Goal: Task Accomplishment & Management: Manage account settings

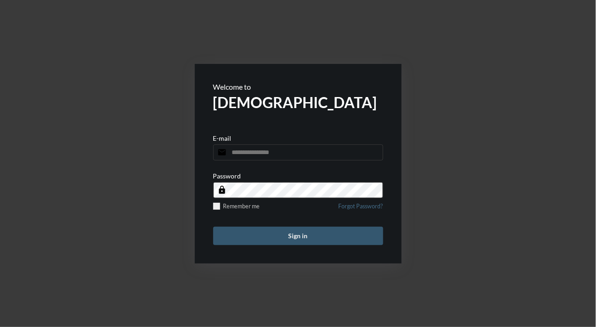
type input "**********"
click at [236, 237] on button "Sign in" at bounding box center [298, 235] width 170 height 18
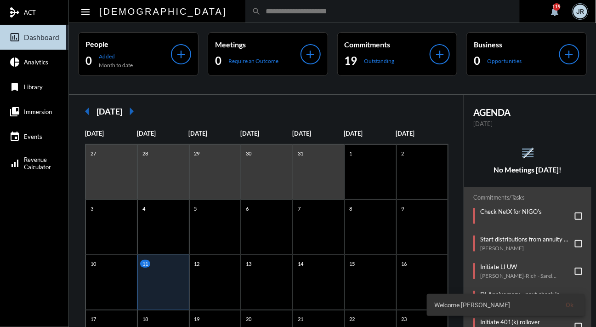
click at [390, 98] on div "arrow_left [DATE] arrow_right [DATE] [DATE] [DATE] [DATE] [DATE] [DATE] [DATE] …" at bounding box center [266, 296] width 395 height 403
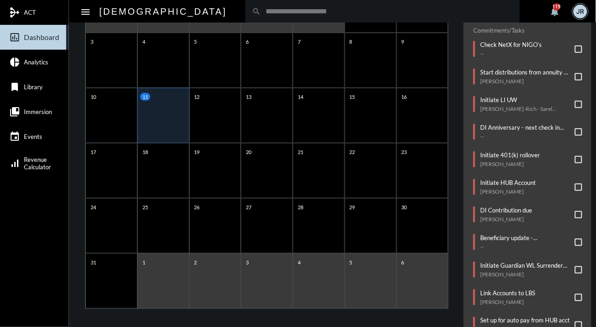
scroll to position [170, 0]
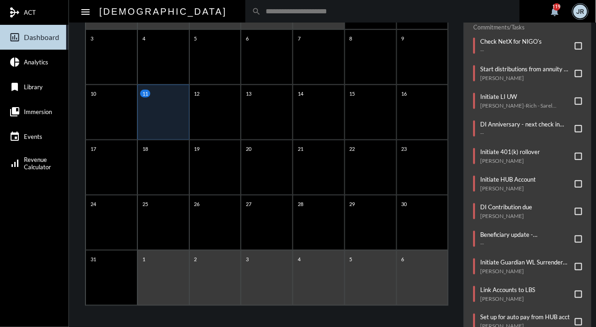
click at [457, 51] on div "arrow_left [DATE] arrow_right [DATE] [DATE] [DATE] [DATE] [DATE] [DATE] [DATE] …" at bounding box center [266, 126] width 395 height 403
click at [530, 51] on p "--" at bounding box center [511, 50] width 62 height 7
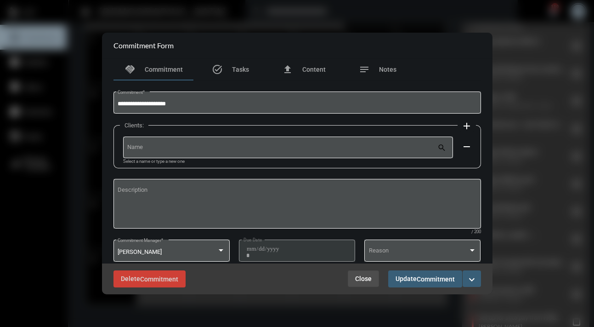
click at [356, 278] on span "Close" at bounding box center [363, 278] width 17 height 7
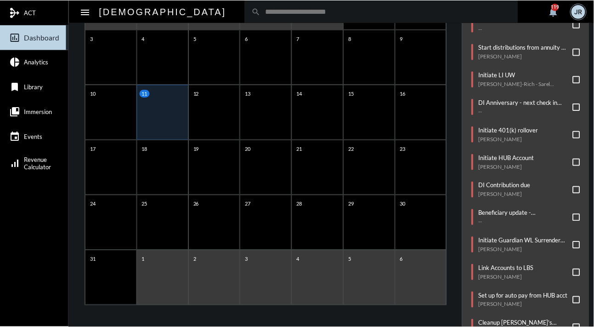
scroll to position [0, 0]
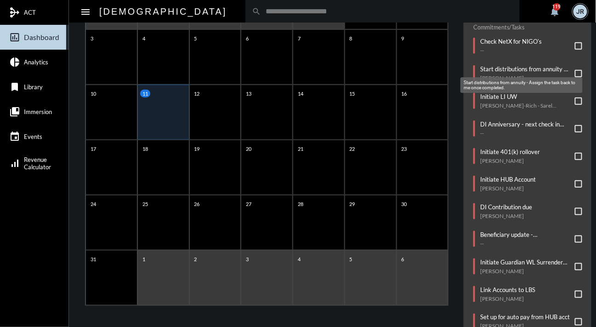
click at [454, 72] on mat-tooltip-component "Start distributions from annuity - Assign the task back to me once completed." at bounding box center [521, 85] width 135 height 28
click at [501, 70] on div "Start distributions from annuity - Assign the task back to me once completed. […" at bounding box center [525, 73] width 90 height 16
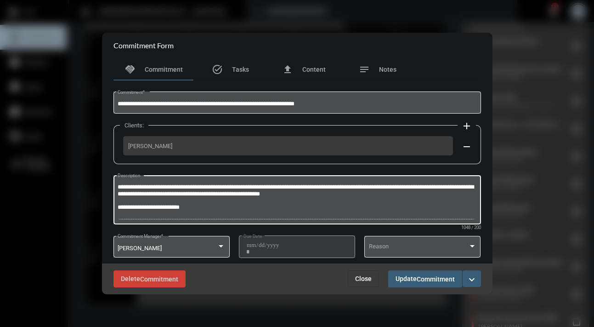
click at [237, 192] on textarea "Description" at bounding box center [297, 201] width 359 height 36
click at [256, 196] on textarea "Description" at bounding box center [297, 201] width 359 height 36
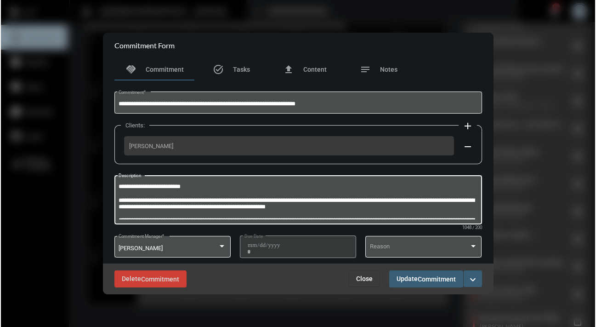
scroll to position [0, 0]
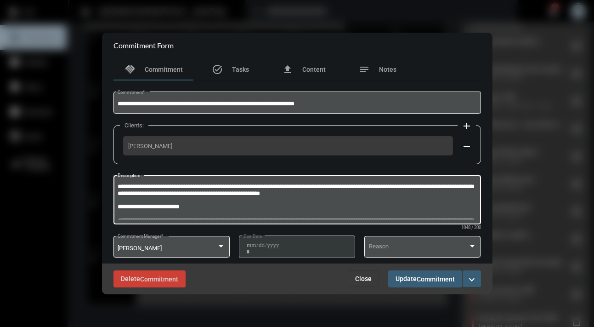
click at [370, 279] on span "Close" at bounding box center [363, 278] width 17 height 7
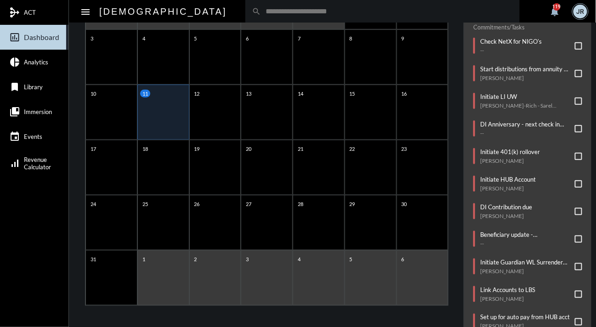
click at [468, 135] on div "Commitments/Tasks Check NetX for NIGO's -- Start distributions from annuity - A…" at bounding box center [527, 287] width 127 height 540
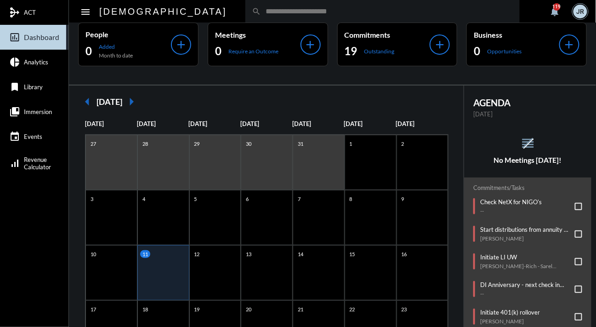
scroll to position [0, 0]
